Goal: Find specific page/section: Find specific page/section

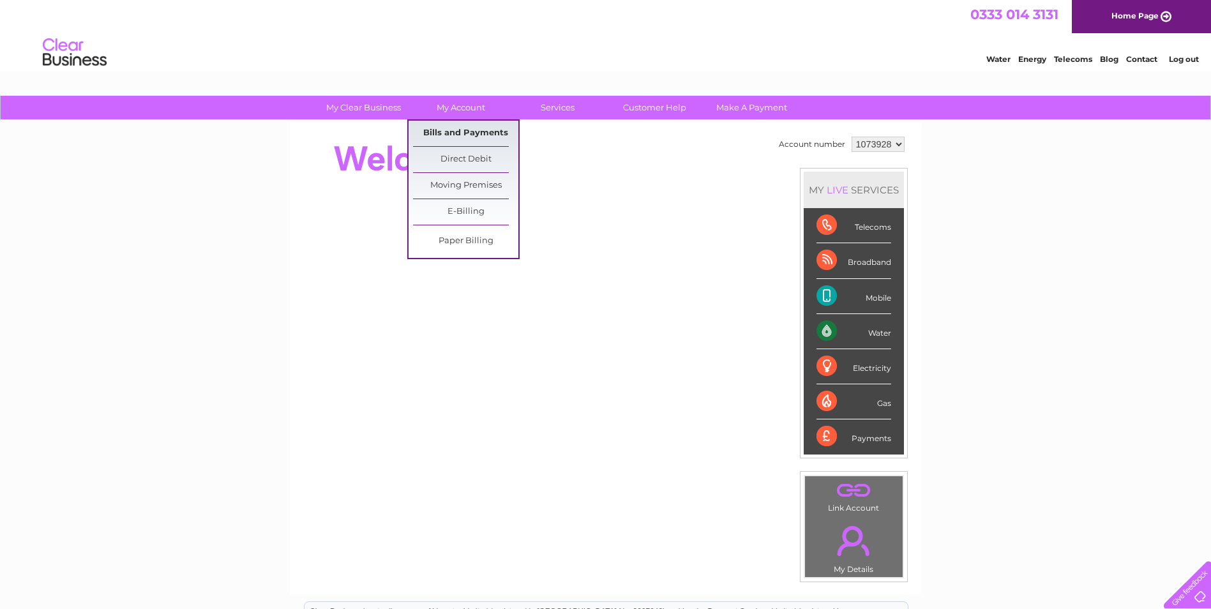
click at [453, 137] on link "Bills and Payments" at bounding box center [465, 134] width 105 height 26
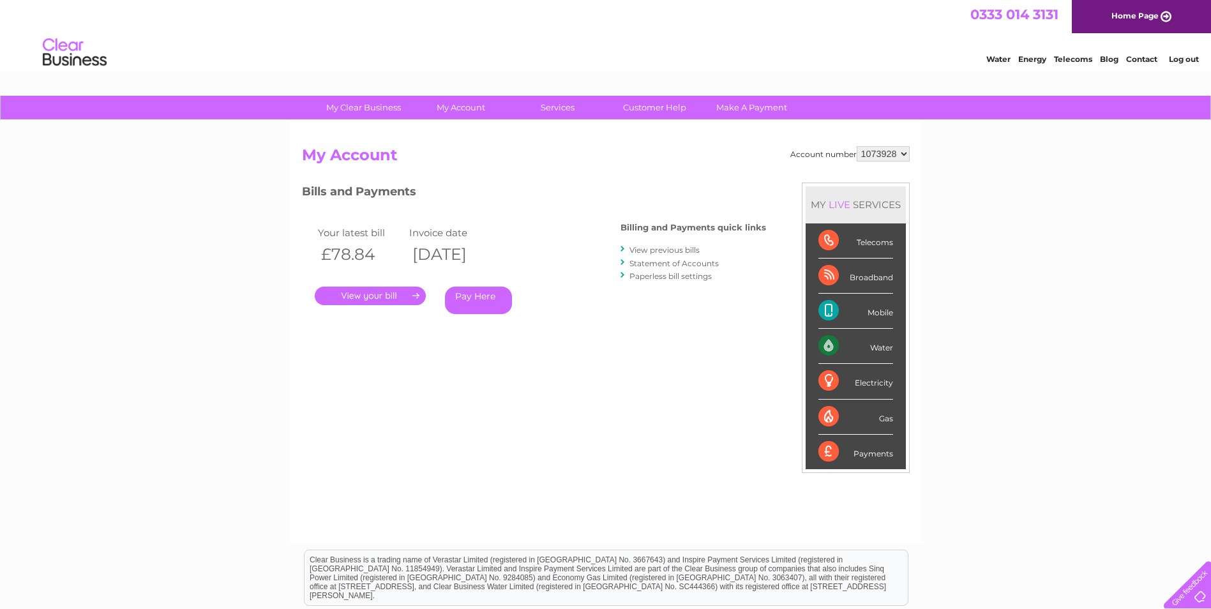
click at [658, 264] on link "Statement of Accounts" at bounding box center [673, 263] width 89 height 10
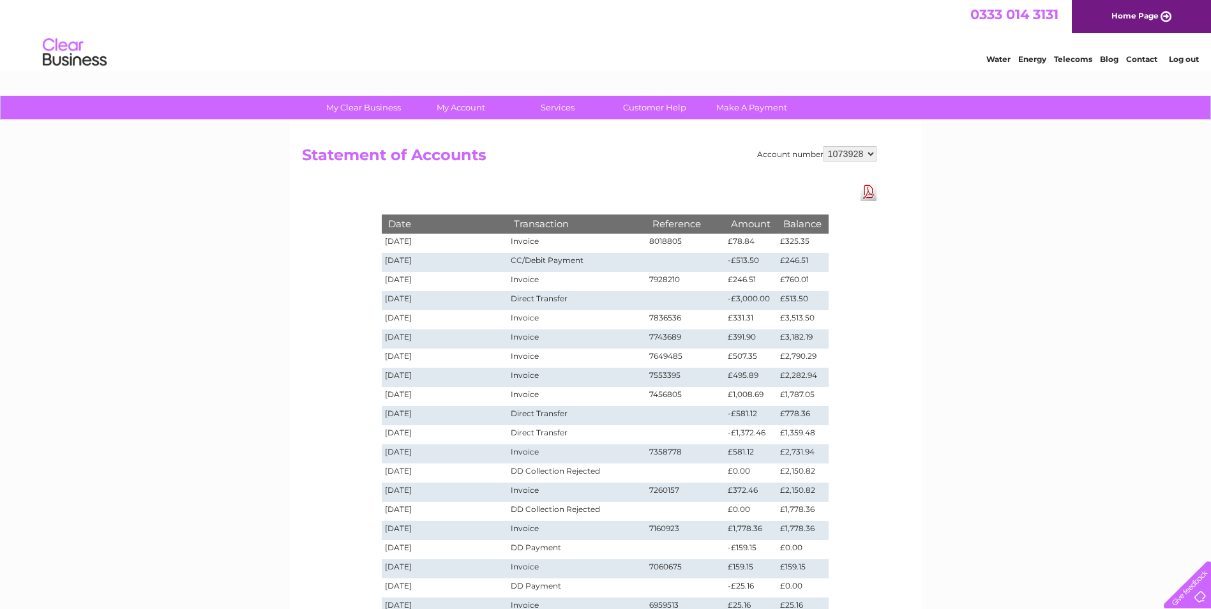
click at [597, 338] on td "Invoice" at bounding box center [576, 338] width 138 height 19
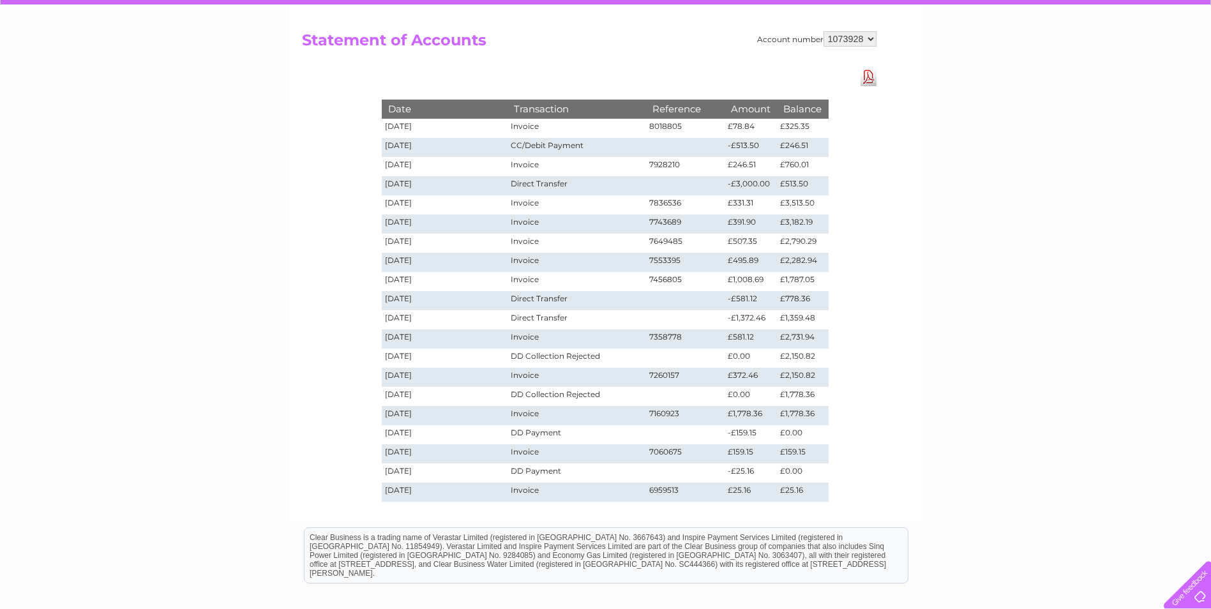
scroll to position [128, 0]
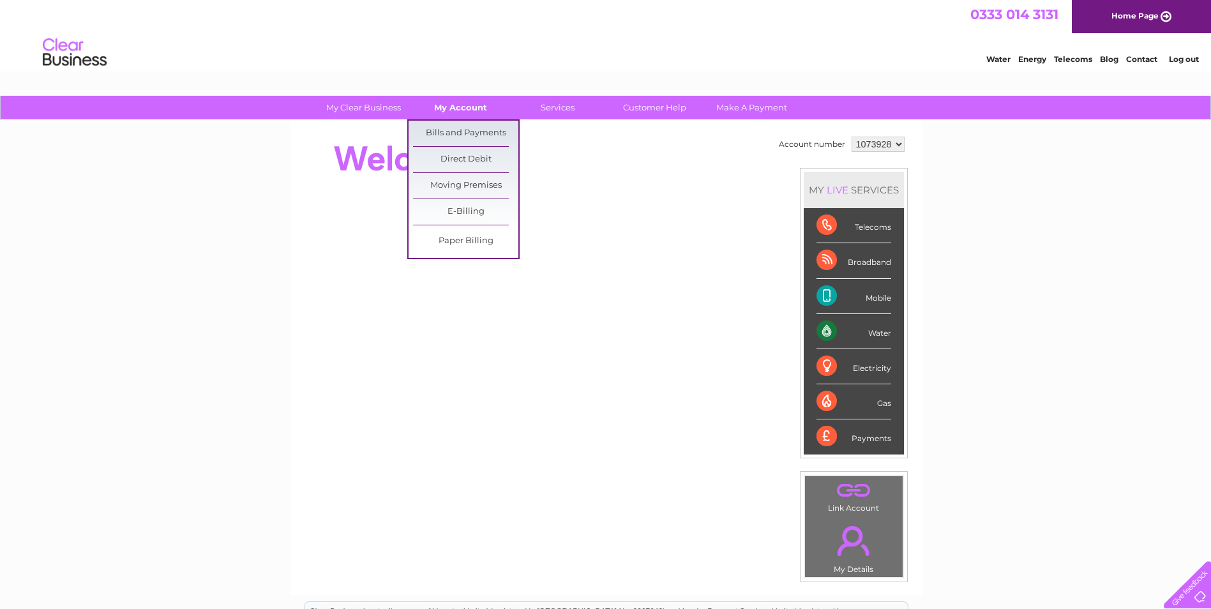
click at [460, 109] on link "My Account" at bounding box center [460, 108] width 105 height 24
click at [442, 127] on link "Bills and Payments" at bounding box center [465, 134] width 105 height 26
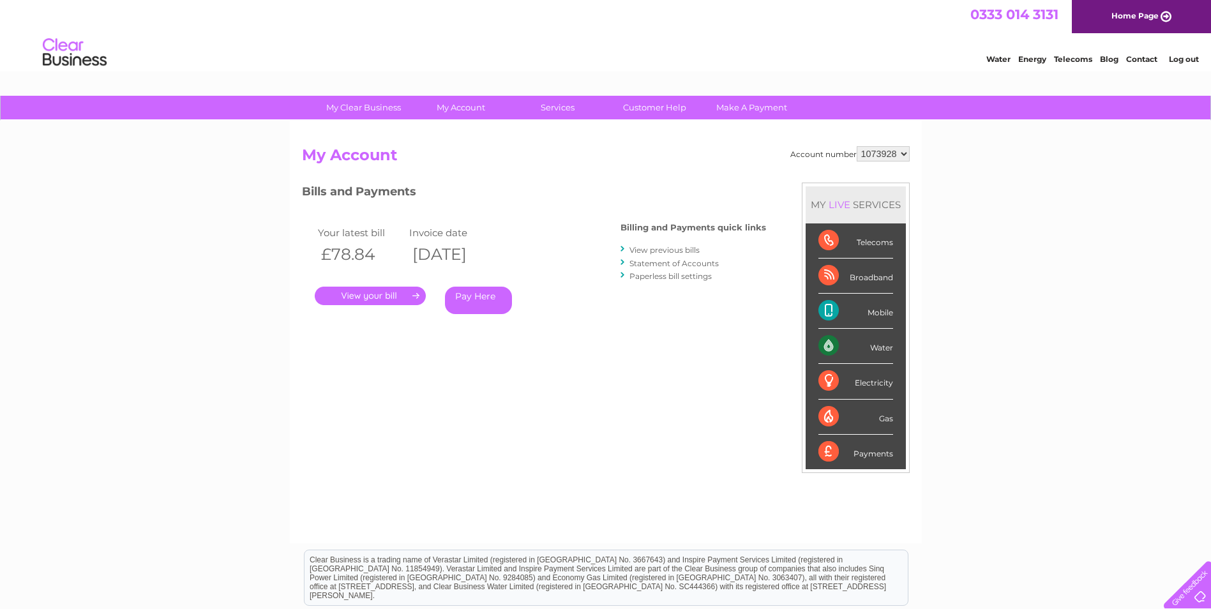
click at [664, 252] on link "View previous bills" at bounding box center [664, 250] width 70 height 10
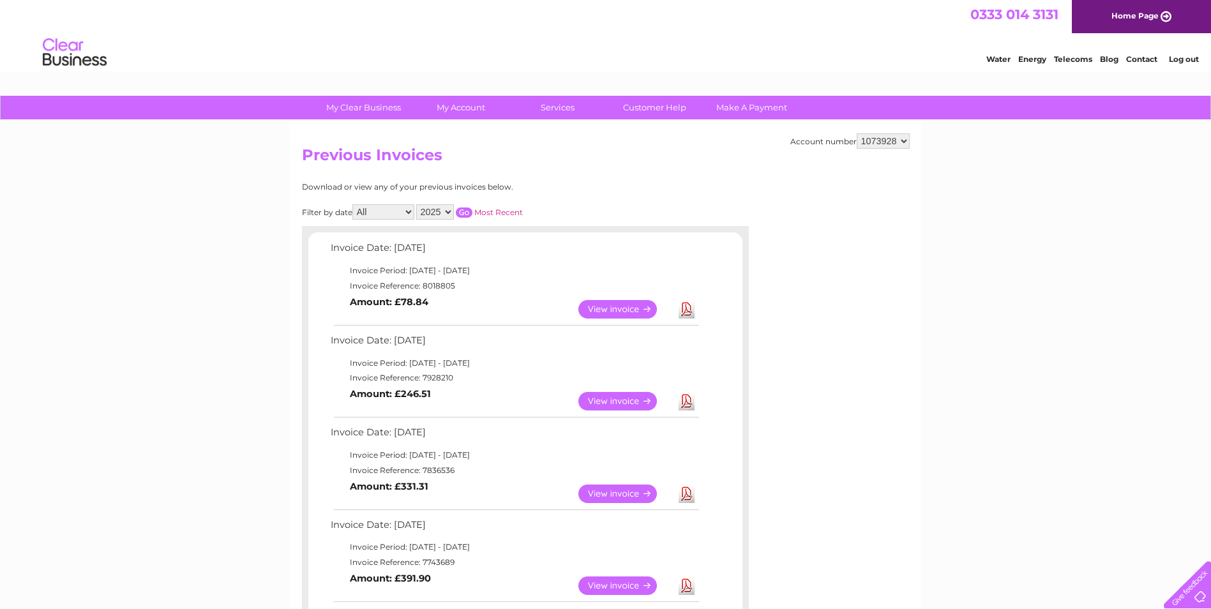
click at [408, 209] on select "All January February March April May June July August September October Novembe…" at bounding box center [383, 211] width 62 height 15
select select "12"
click at [354, 204] on select "All January February March April May June July August September October Novembe…" at bounding box center [383, 211] width 62 height 15
click at [449, 211] on select "2025 2024 2023 2022" at bounding box center [435, 211] width 38 height 15
select select "2024"
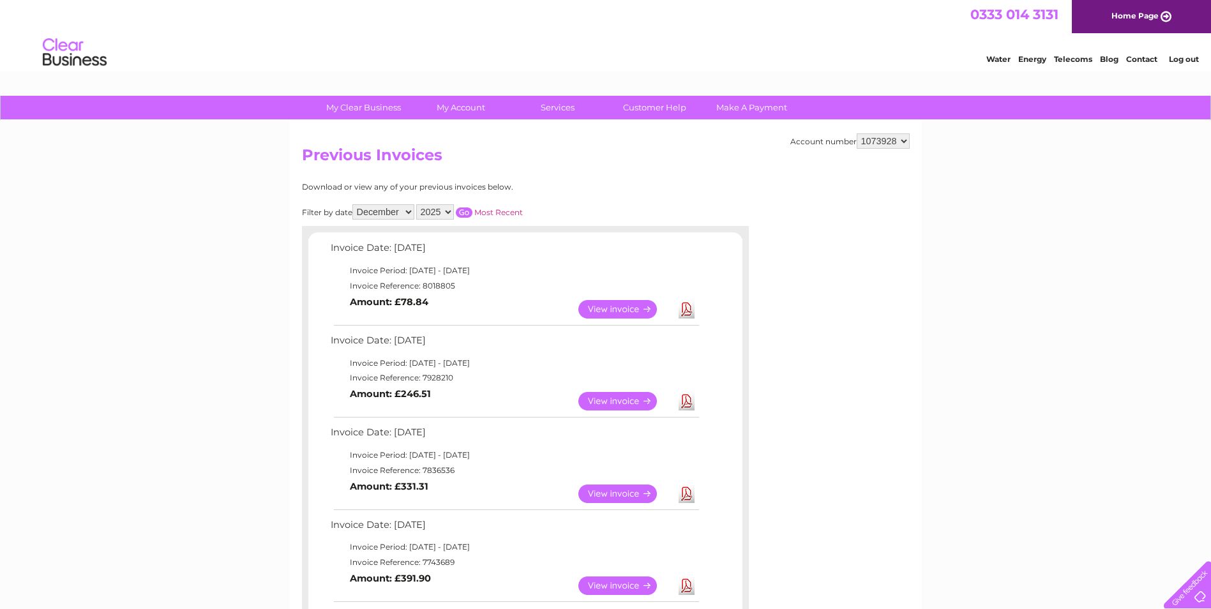
click at [417, 204] on select "2025 2024 2023 2022" at bounding box center [435, 211] width 38 height 15
click at [460, 211] on input "button" at bounding box center [464, 212] width 17 height 10
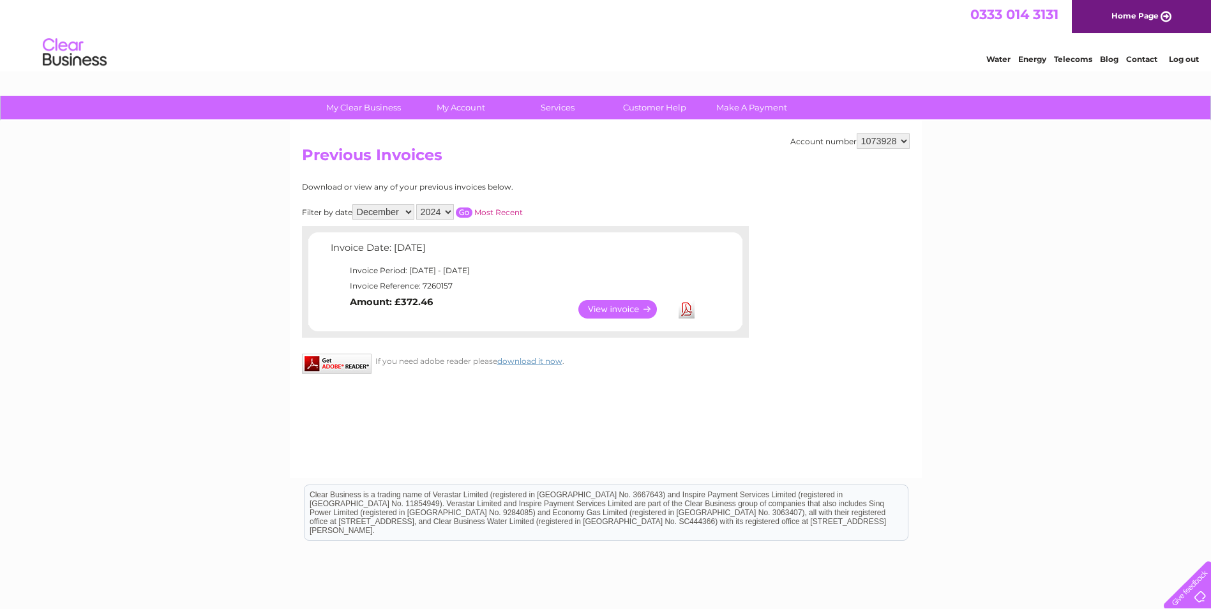
click at [639, 311] on link "View" at bounding box center [625, 309] width 94 height 19
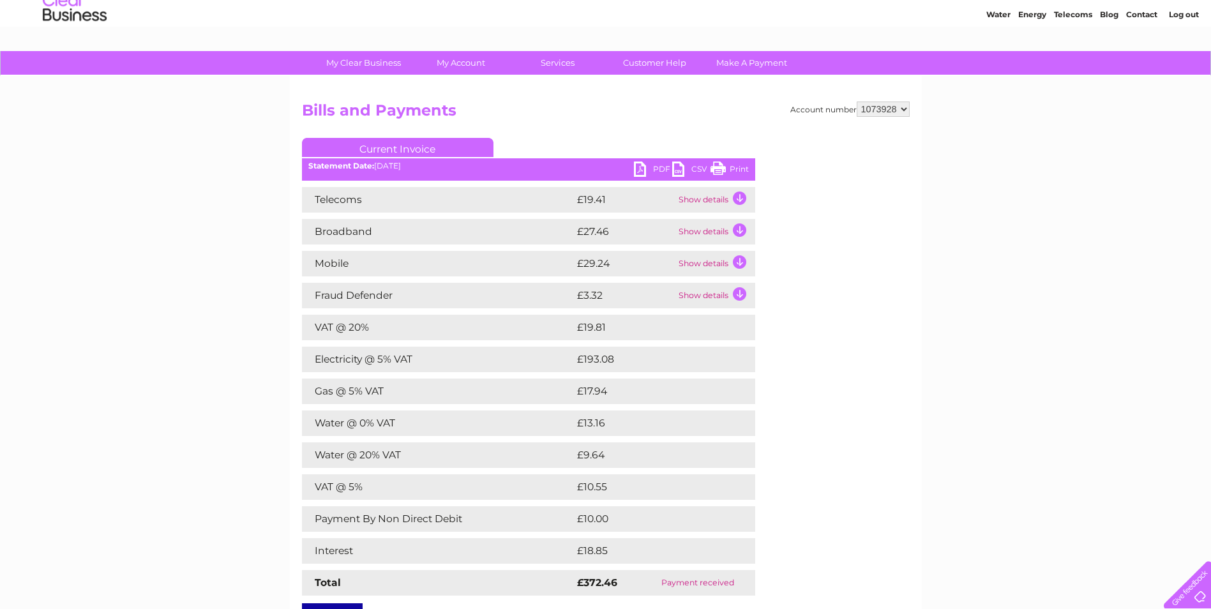
scroll to position [64, 0]
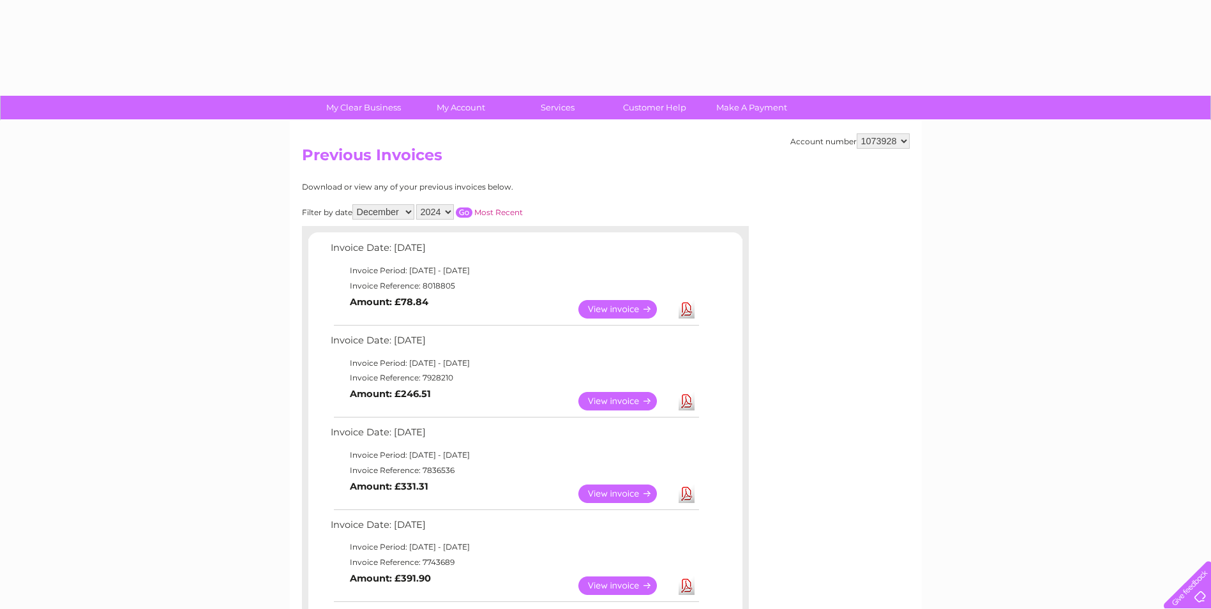
select select "12"
select select "2024"
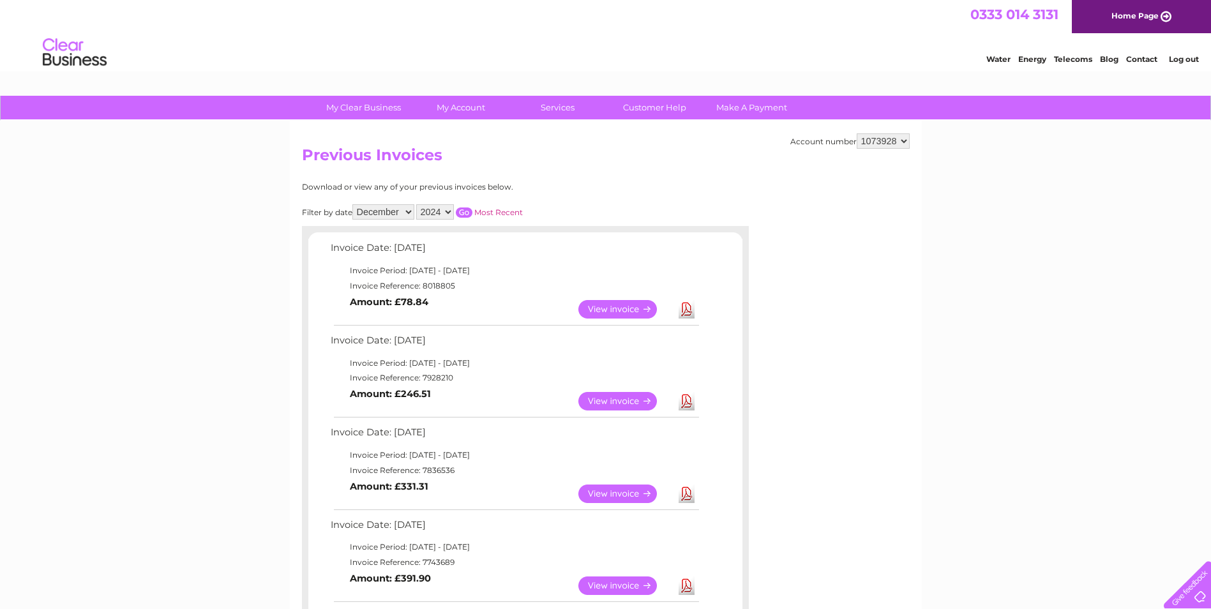
click at [409, 210] on select "All January February March April May June July August September October Novembe…" at bounding box center [383, 211] width 62 height 15
select select "11"
click at [354, 204] on select "All January February March April May June July August September October Novembe…" at bounding box center [383, 211] width 62 height 15
click at [463, 210] on input "button" at bounding box center [464, 212] width 17 height 10
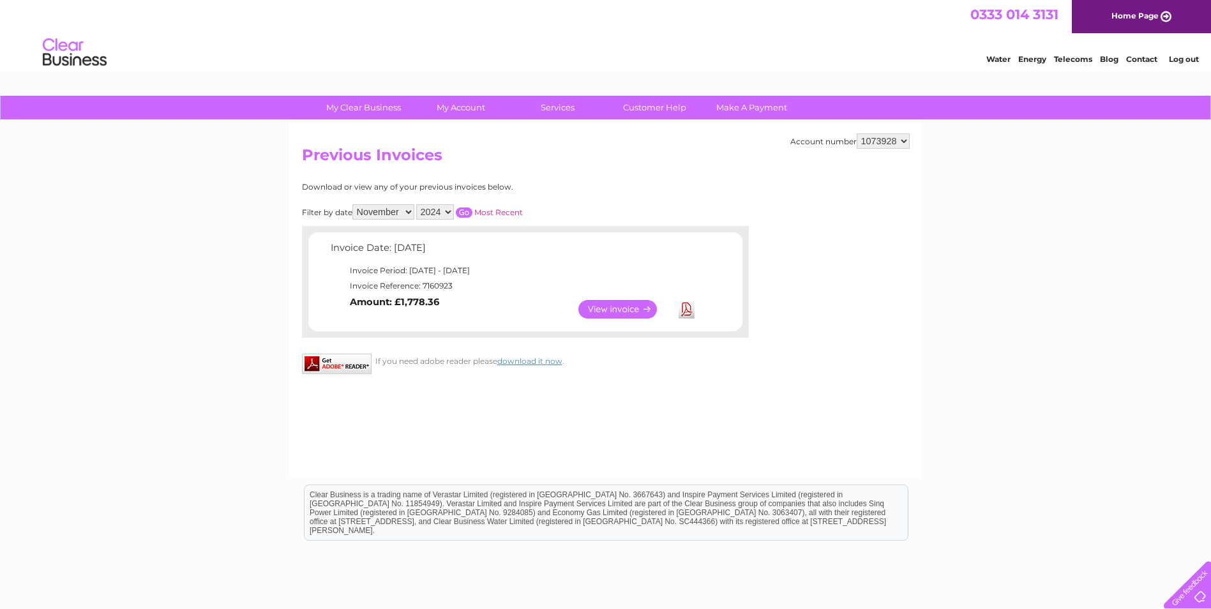
click at [608, 308] on link "View" at bounding box center [625, 309] width 94 height 19
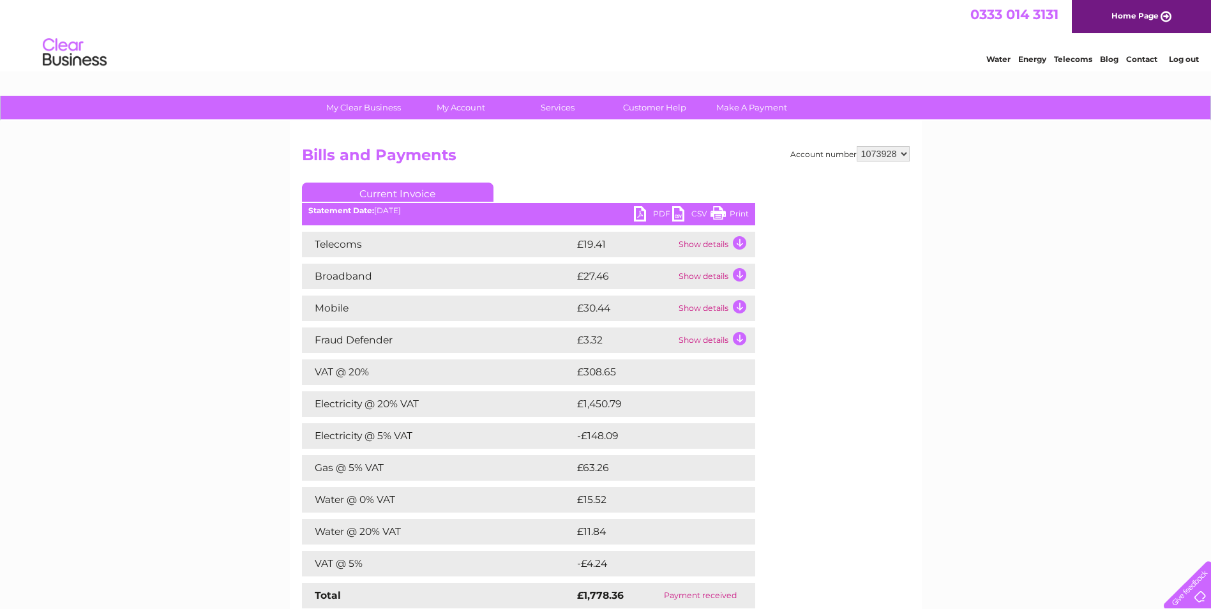
scroll to position [64, 0]
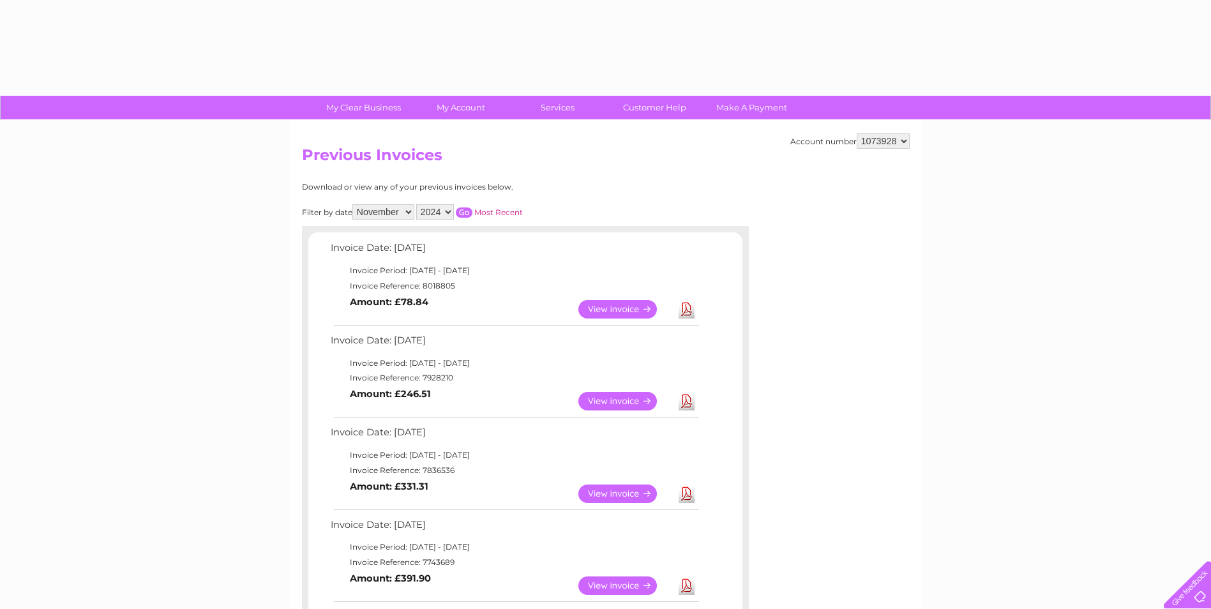
select select "11"
select select "2024"
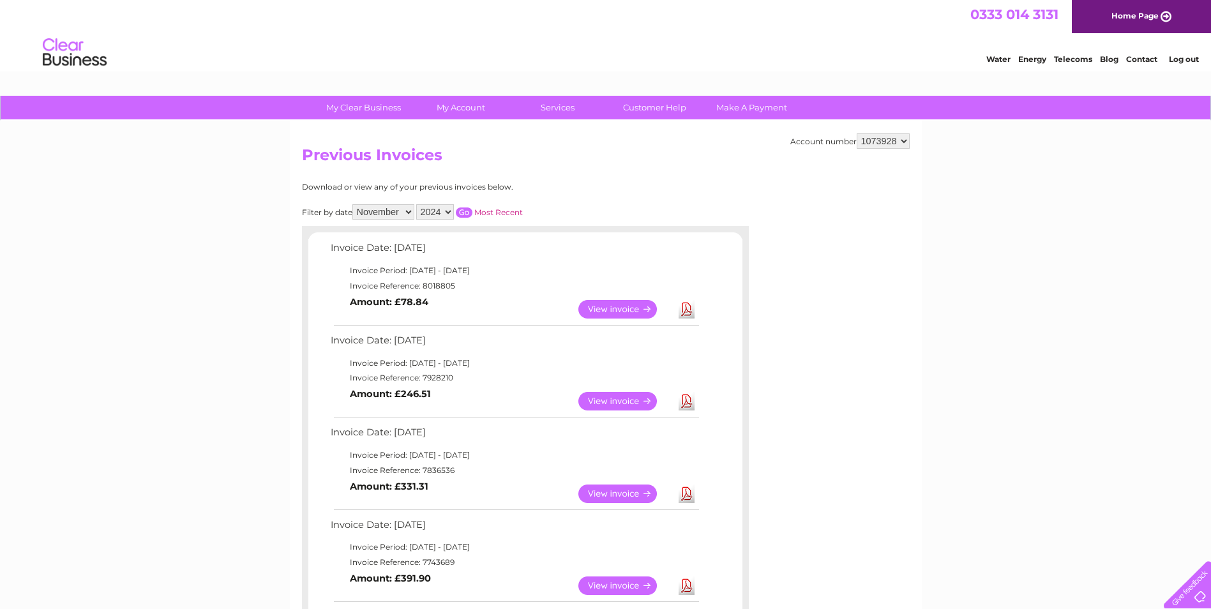
click at [408, 211] on select "All January February March April May June July August September October Novembe…" at bounding box center [383, 211] width 62 height 15
select select "10"
click at [354, 204] on select "All January February March April May June July August September October Novembe…" at bounding box center [383, 211] width 62 height 15
click at [465, 206] on div "Filter by date All January February March April May June July August September …" at bounding box center [469, 211] width 335 height 15
click at [464, 210] on input "button" at bounding box center [464, 212] width 17 height 10
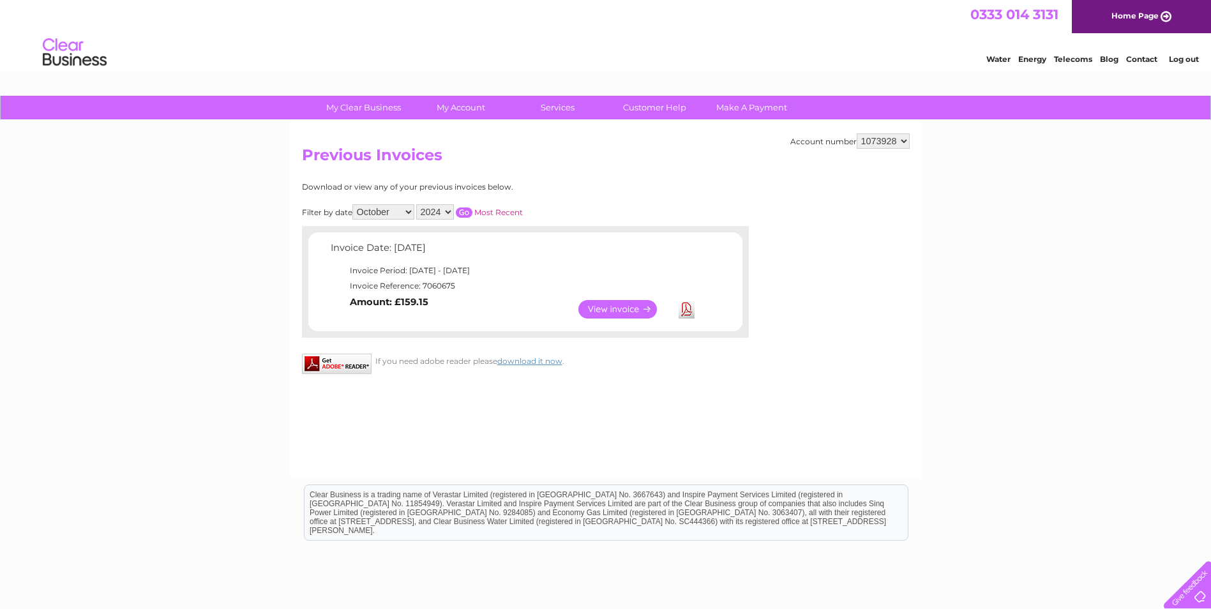
click at [600, 306] on link "View" at bounding box center [625, 309] width 94 height 19
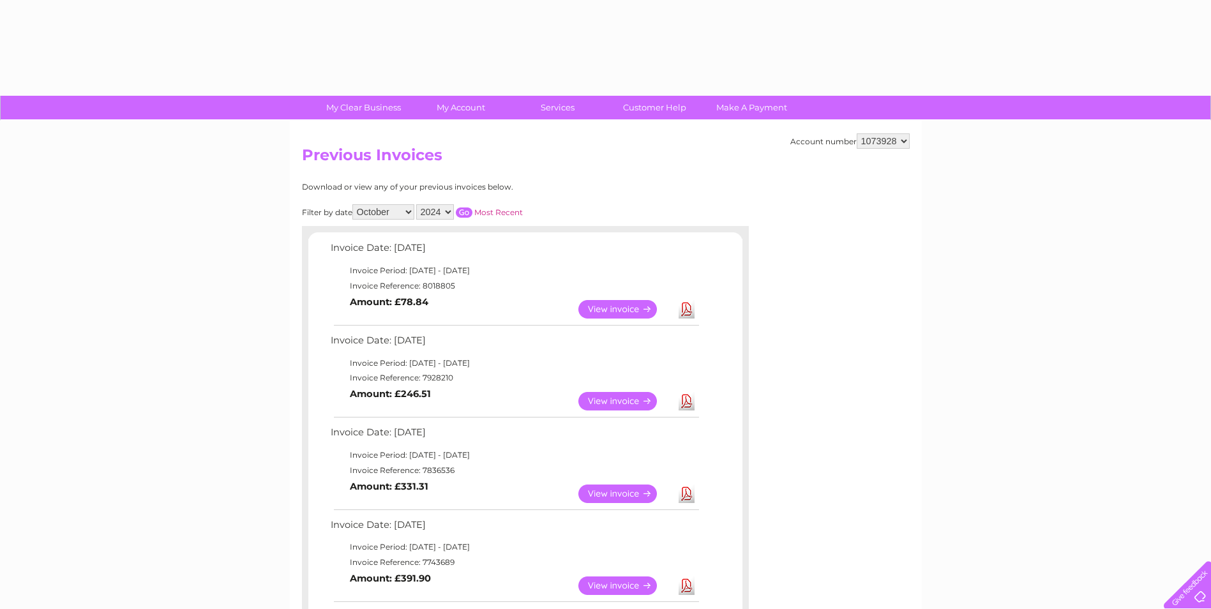
select select "10"
select select "2024"
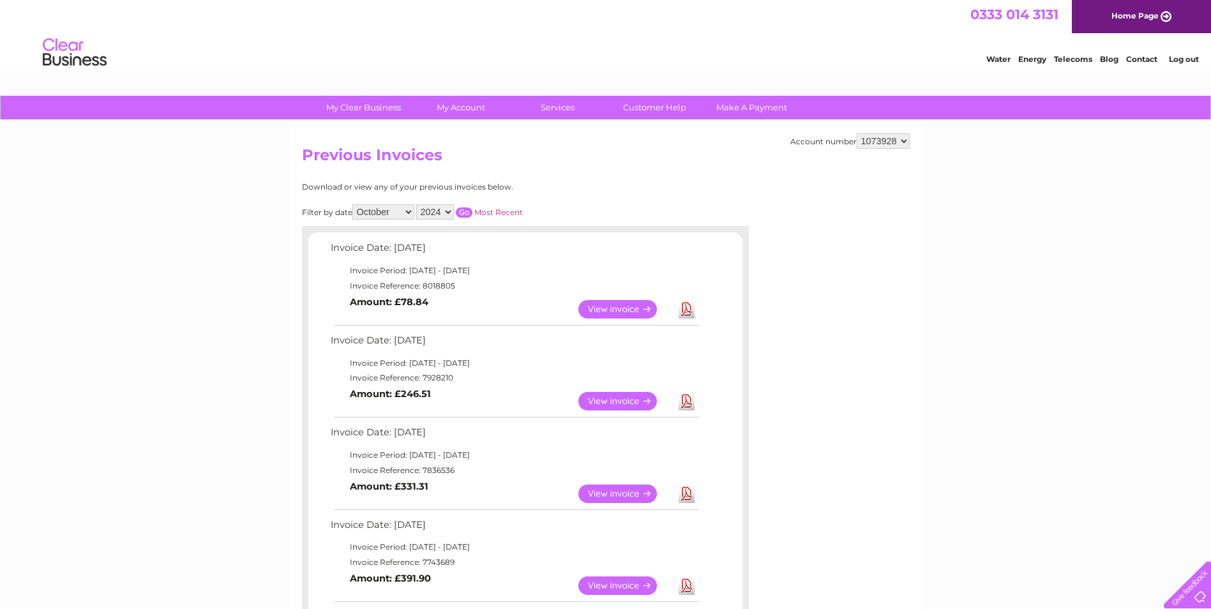
click at [409, 211] on select "All January February March April May June July August September October Novembe…" at bounding box center [383, 211] width 62 height 15
select select "9"
click at [354, 204] on select "All January February March April May June July August September October Novembe…" at bounding box center [383, 211] width 62 height 15
click at [465, 211] on input "button" at bounding box center [464, 212] width 17 height 10
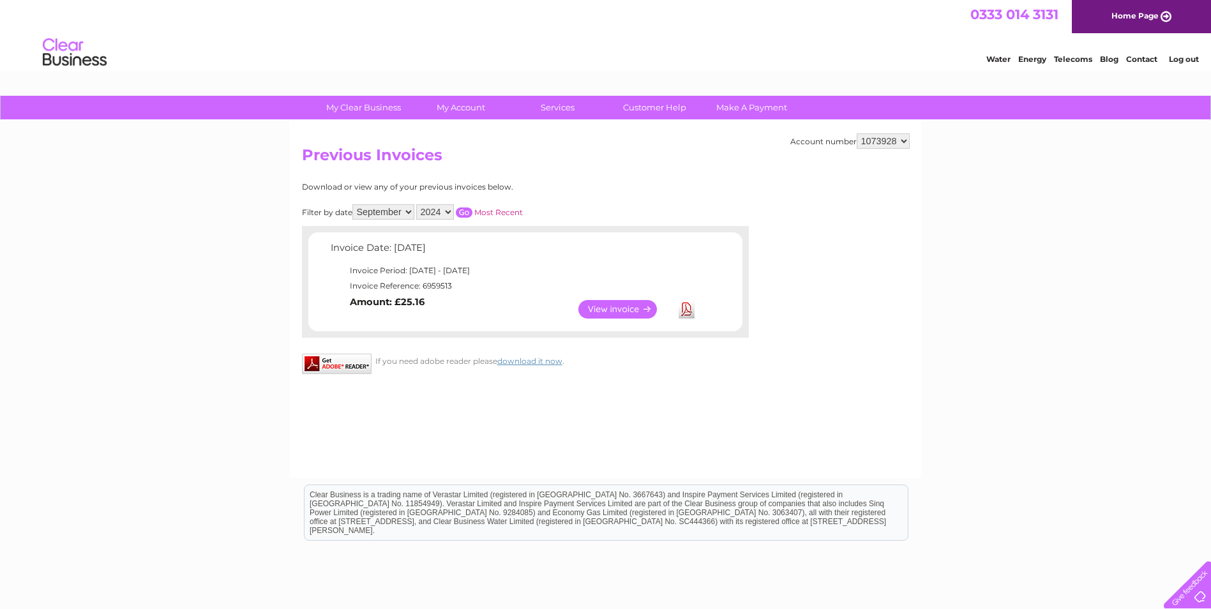
drag, startPoint x: 612, startPoint y: 311, endPoint x: 604, endPoint y: 310, distance: 8.3
click at [612, 310] on link "View" at bounding box center [625, 309] width 94 height 19
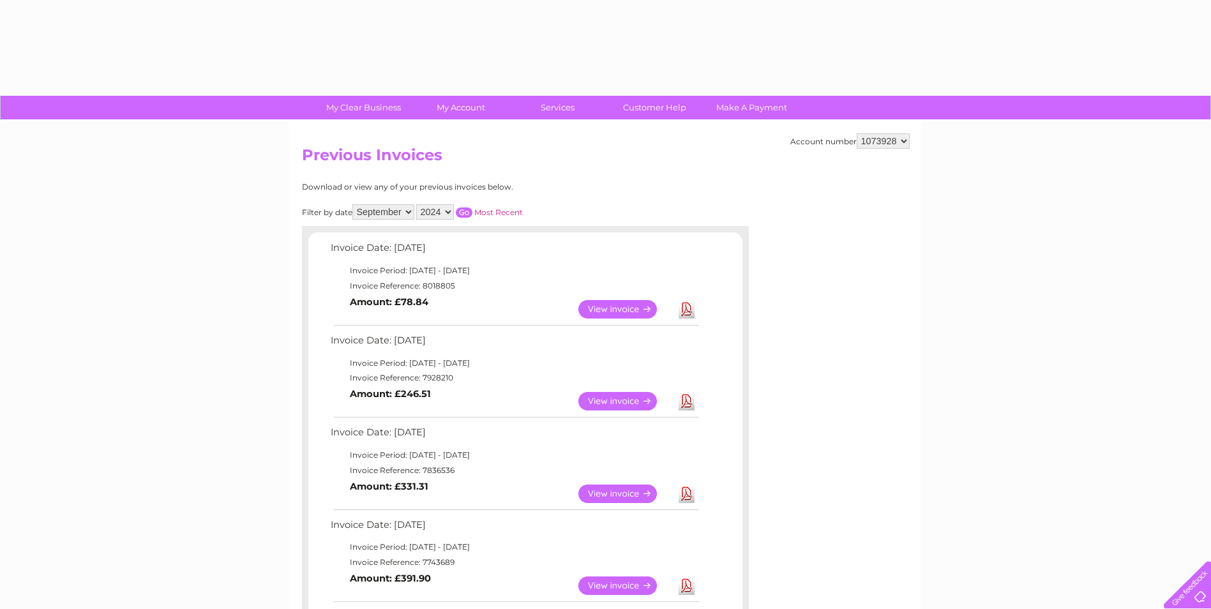
select select "9"
select select "2024"
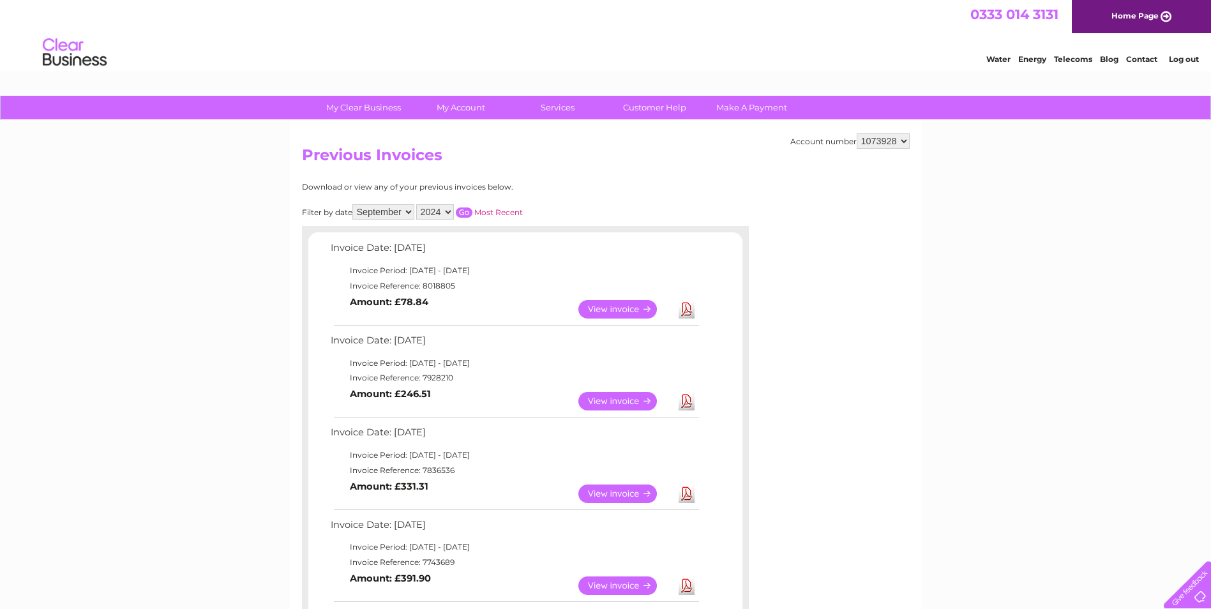
drag, startPoint x: 609, startPoint y: 398, endPoint x: 609, endPoint y: 405, distance: 7.0
click at [609, 398] on link "View" at bounding box center [625, 401] width 94 height 19
